Goal: Transaction & Acquisition: Purchase product/service

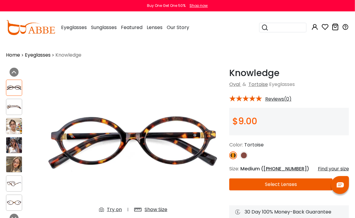
click at [14, 124] on img at bounding box center [14, 126] width 16 height 16
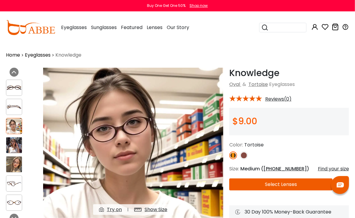
click at [14, 157] on img at bounding box center [14, 165] width 16 height 16
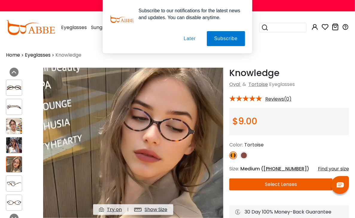
click at [193, 38] on button "Later" at bounding box center [190, 38] width 27 height 15
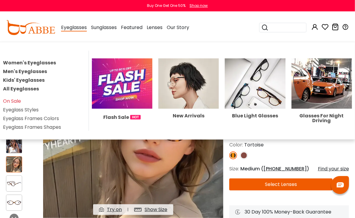
click at [42, 65] on link "Women's Eyeglasses" at bounding box center [29, 62] width 53 height 7
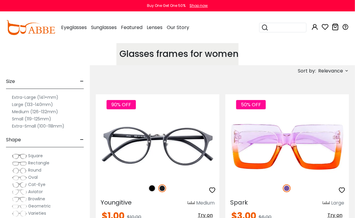
click at [0, 0] on div "Glasses frames for women Choose from a wide range of colors and styles of women…" at bounding box center [0, 0] width 0 height 0
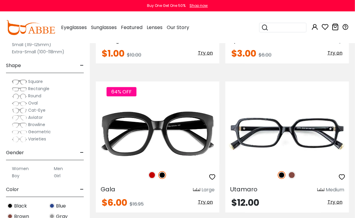
scroll to position [183, 0]
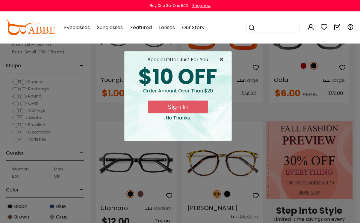
click at [221, 60] on span "×" at bounding box center [222, 59] width 7 height 7
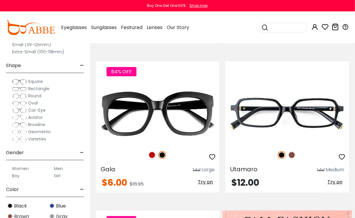
click at [34, 111] on span "Cat-Eye" at bounding box center [36, 110] width 17 height 6
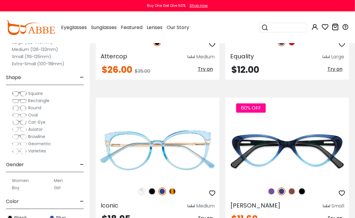
scroll to position [650, 0]
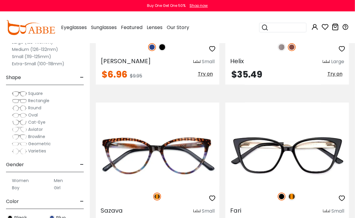
scroll to position [1543, 0]
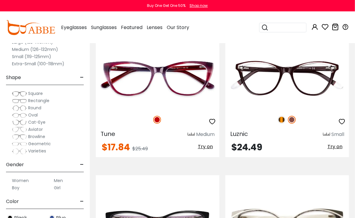
scroll to position [2782, 0]
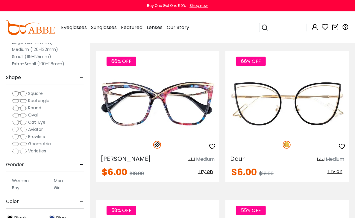
scroll to position [2313, 0]
